Goal: Use online tool/utility: Utilize a website feature to perform a specific function

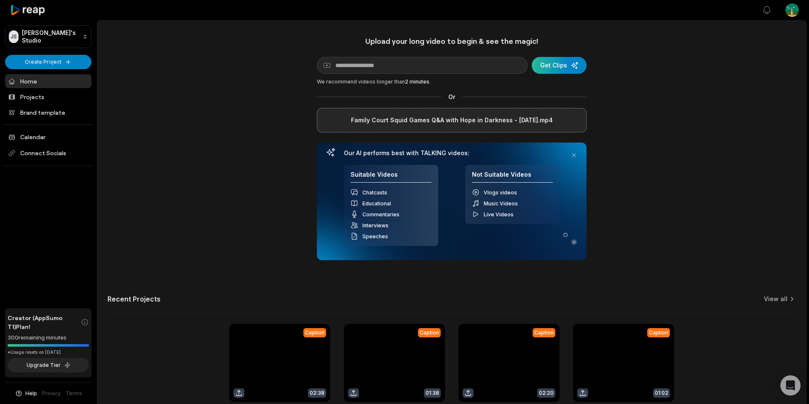
click at [561, 60] on div "submit" at bounding box center [559, 65] width 55 height 17
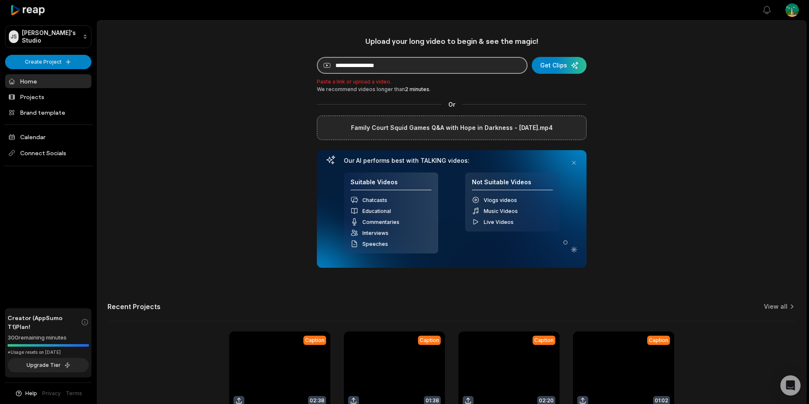
click at [447, 66] on input at bounding box center [422, 65] width 211 height 17
click at [30, 83] on link "Home" at bounding box center [48, 81] width 86 height 14
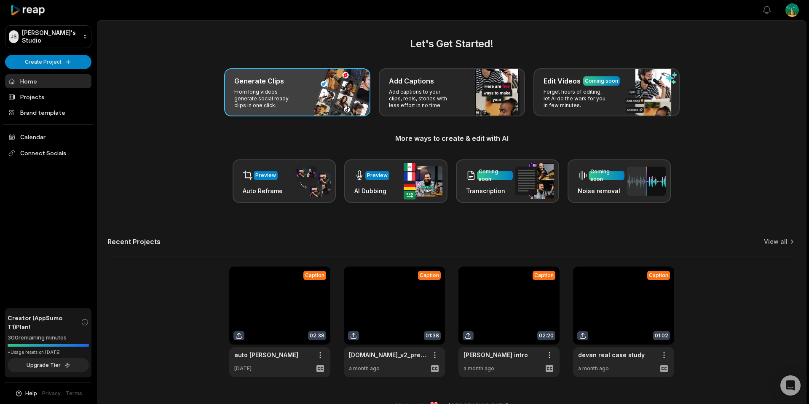
click at [323, 84] on div "Generate Clips" at bounding box center [297, 81] width 126 height 10
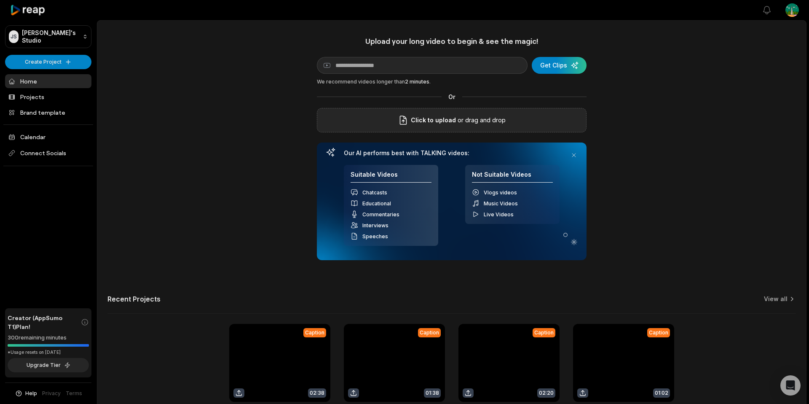
click at [465, 114] on div "Click to upload or drag and drop" at bounding box center [452, 120] width 270 height 24
